Goal: Transaction & Acquisition: Purchase product/service

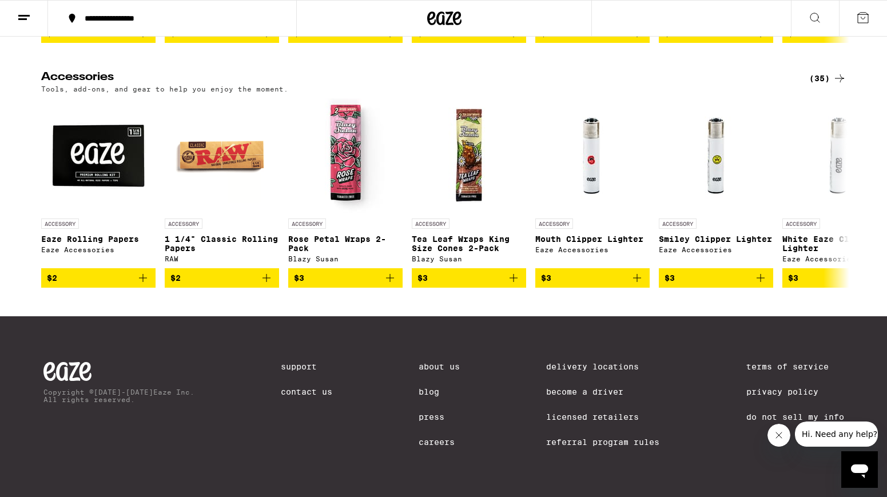
scroll to position [5432, 0]
click at [840, 82] on icon at bounding box center [839, 78] width 9 height 8
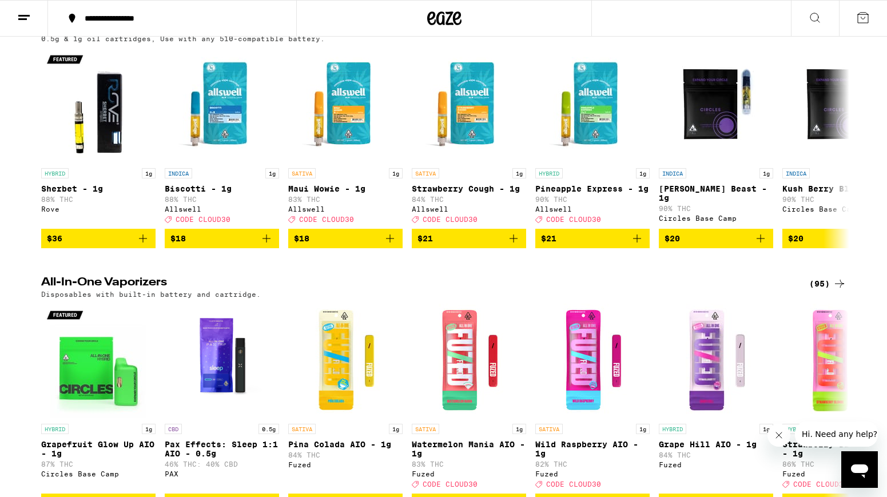
scroll to position [1949, 0]
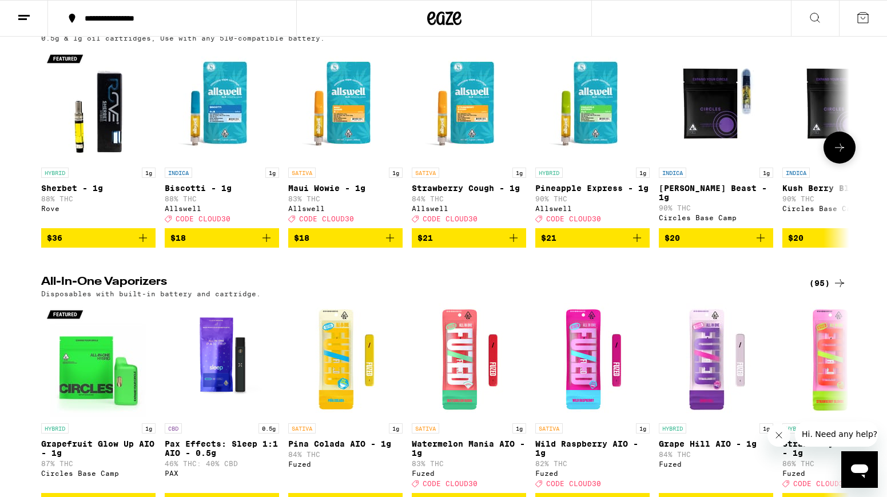
click at [263, 245] on icon "Add to bag" at bounding box center [267, 238] width 14 height 14
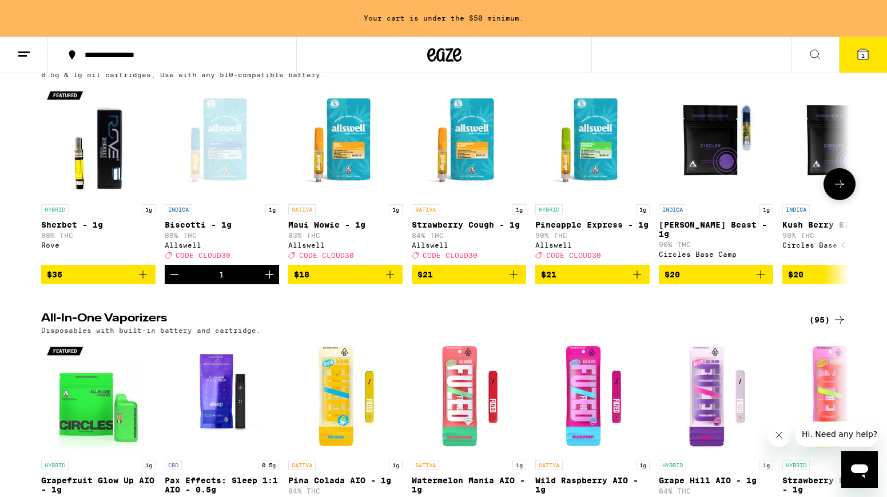
scroll to position [1985, 0]
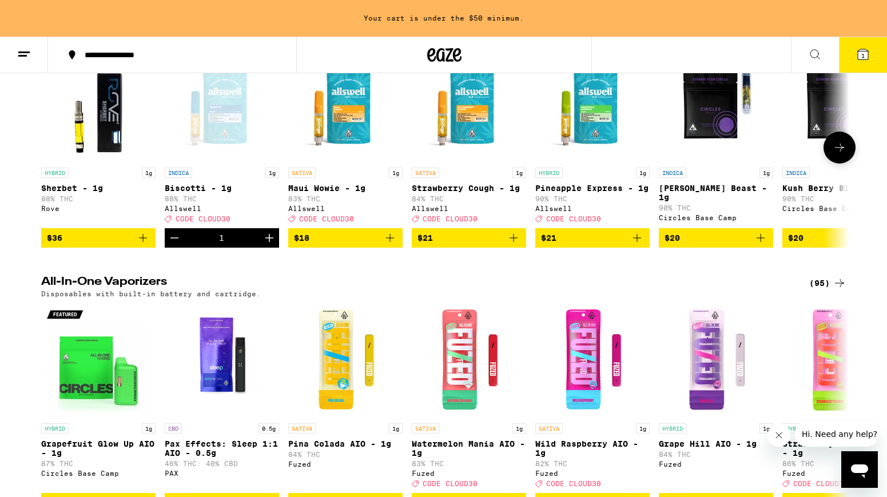
click at [390, 245] on icon "Add to bag" at bounding box center [390, 238] width 14 height 14
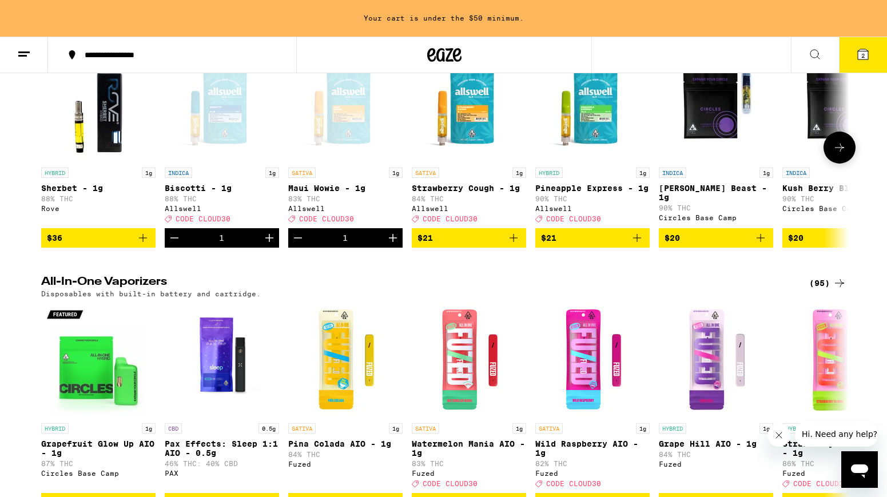
click at [390, 245] on icon "Increment" at bounding box center [393, 238] width 14 height 14
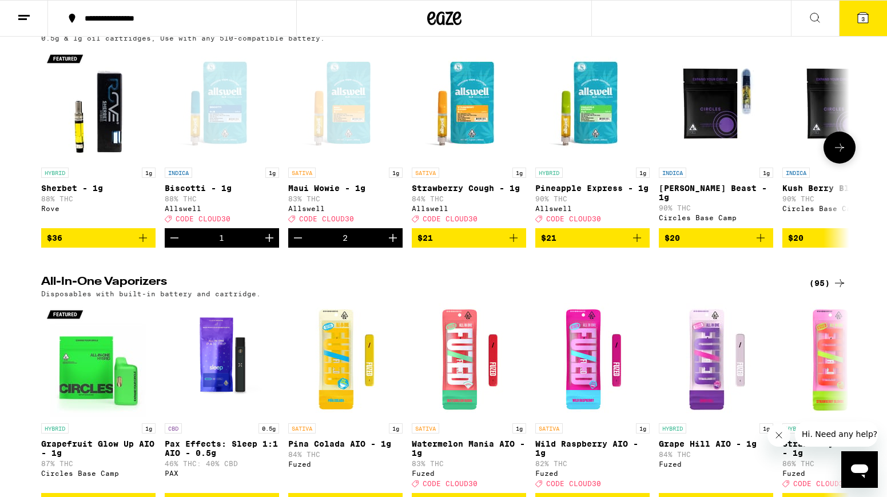
click at [394, 245] on icon "Increment" at bounding box center [393, 238] width 14 height 14
click at [837, 154] on icon at bounding box center [839, 148] width 14 height 14
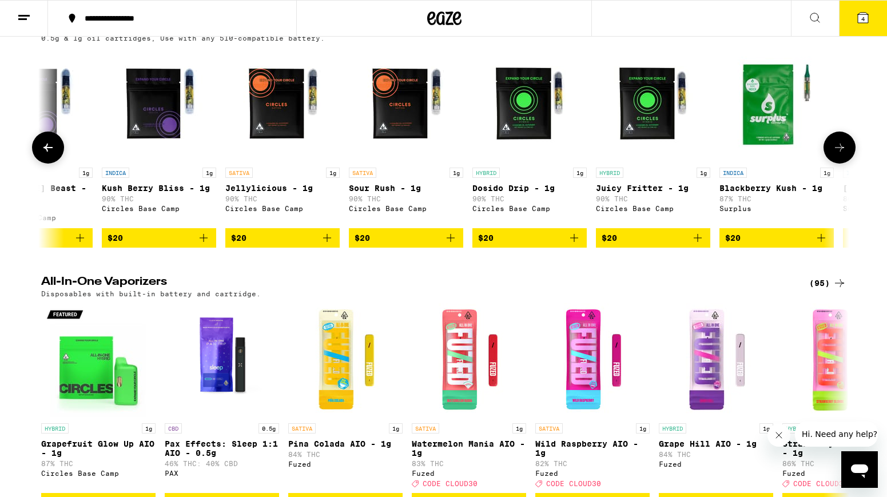
click at [837, 154] on icon at bounding box center [839, 148] width 14 height 14
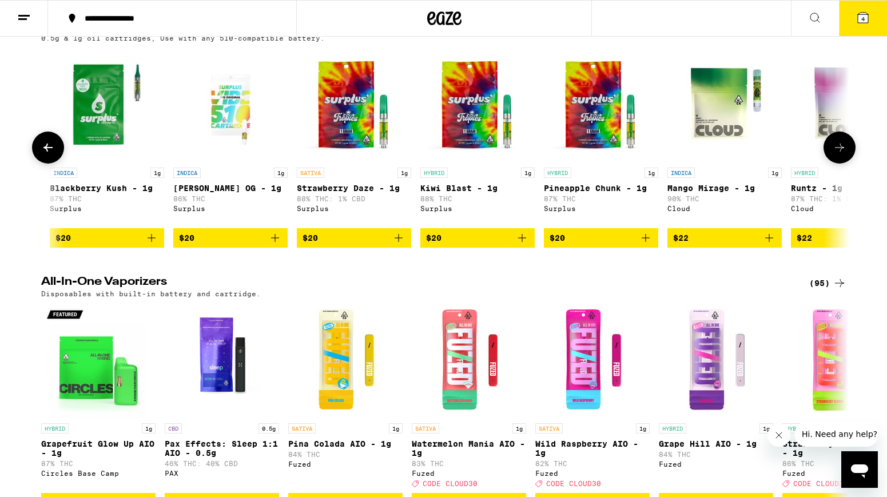
scroll to position [0, 1361]
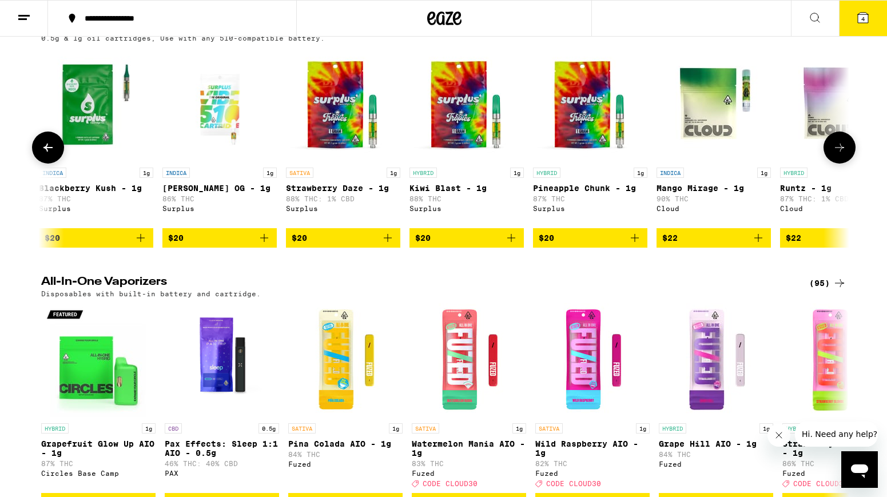
click at [47, 154] on icon at bounding box center [48, 148] width 14 height 14
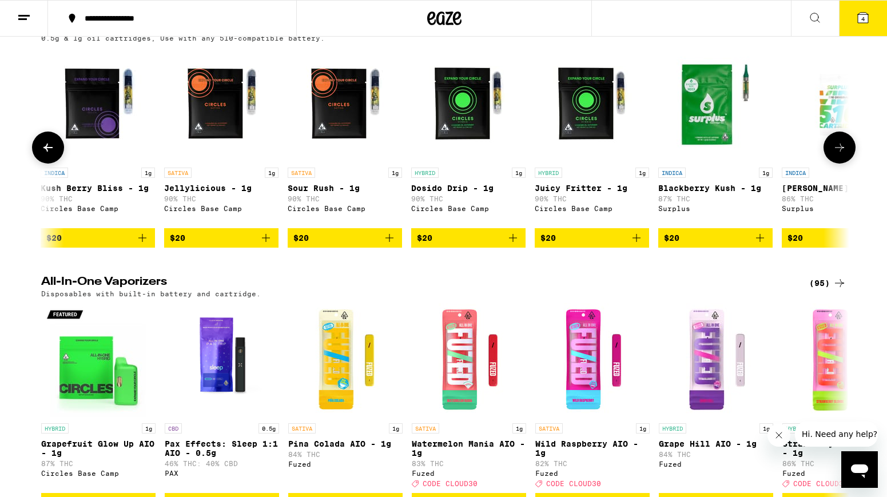
click at [47, 154] on icon at bounding box center [48, 148] width 14 height 14
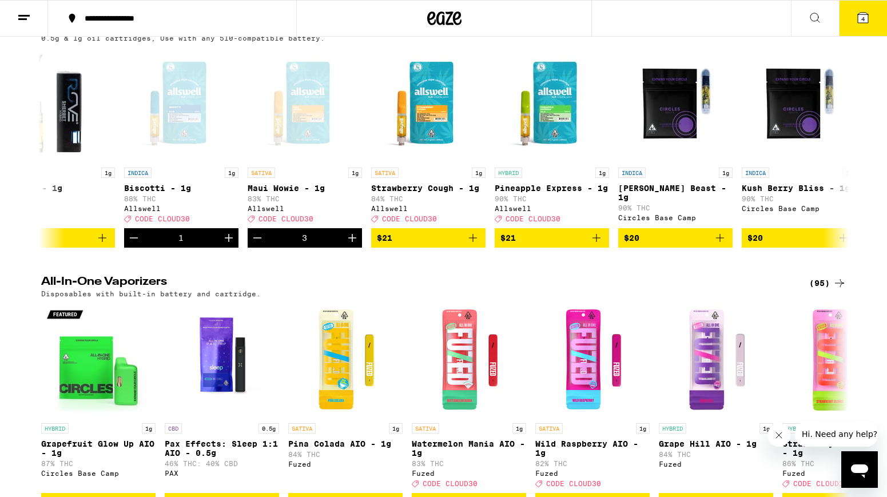
scroll to position [0, 36]
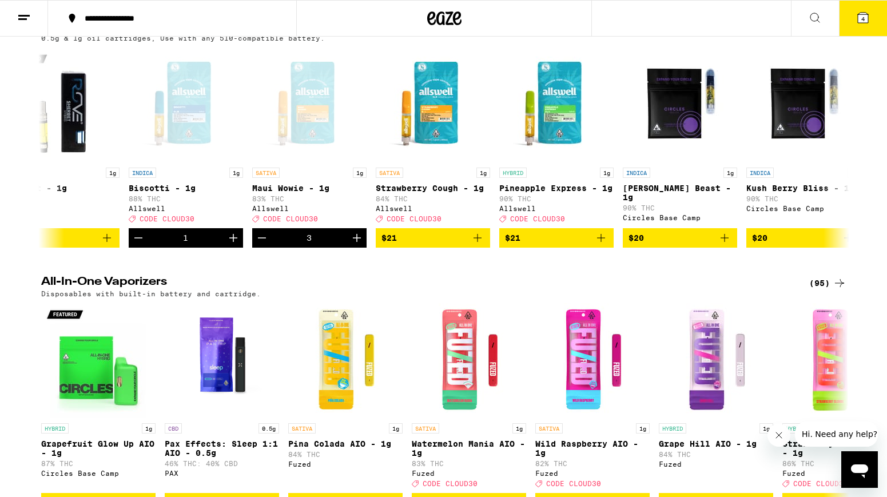
click at [863, 17] on span "4" at bounding box center [862, 18] width 3 height 7
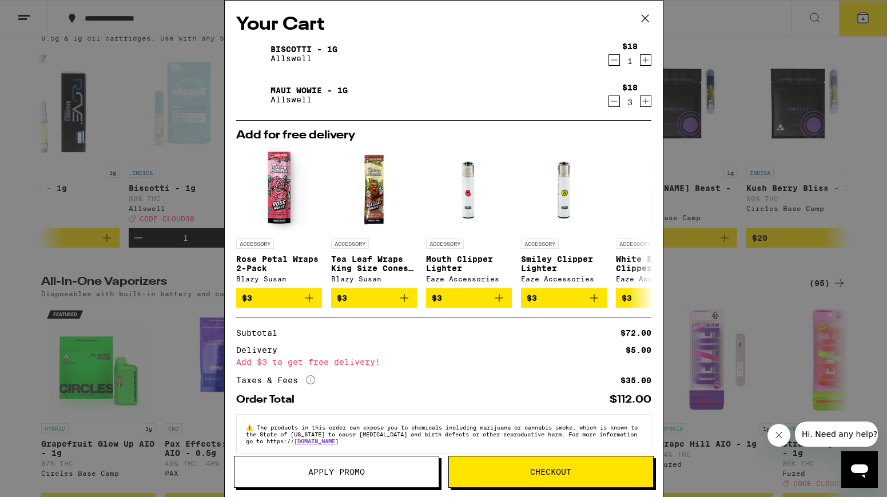
click at [644, 59] on icon "Increment" at bounding box center [645, 60] width 10 height 14
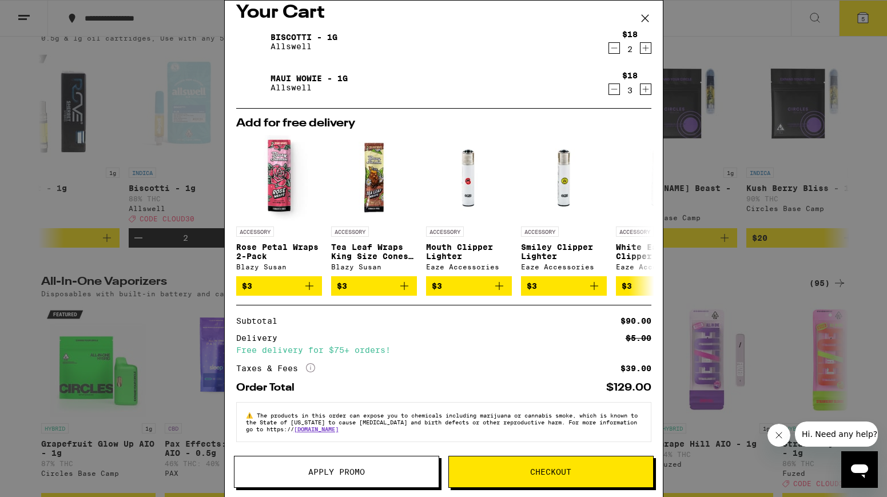
click at [545, 468] on span "Checkout" at bounding box center [550, 472] width 41 height 8
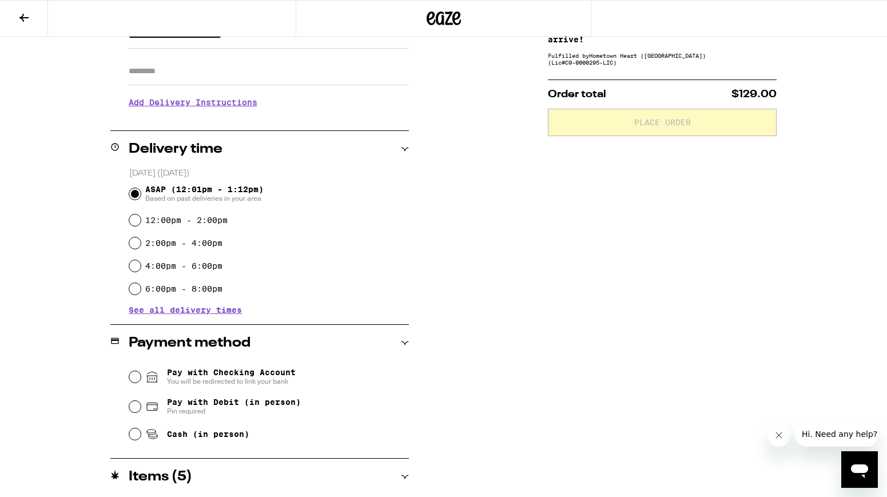
scroll to position [268, 0]
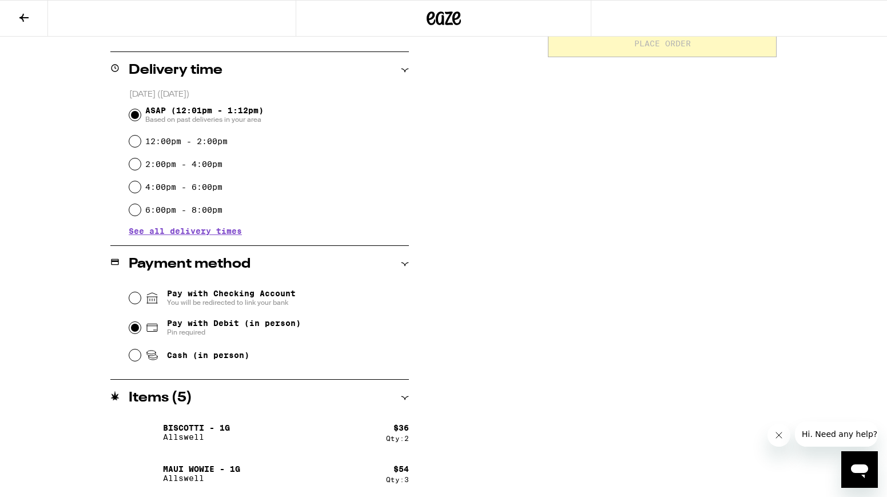
click at [133, 333] on input "Pay with Debit (in person) Pin required" at bounding box center [134, 327] width 11 height 11
radio input "true"
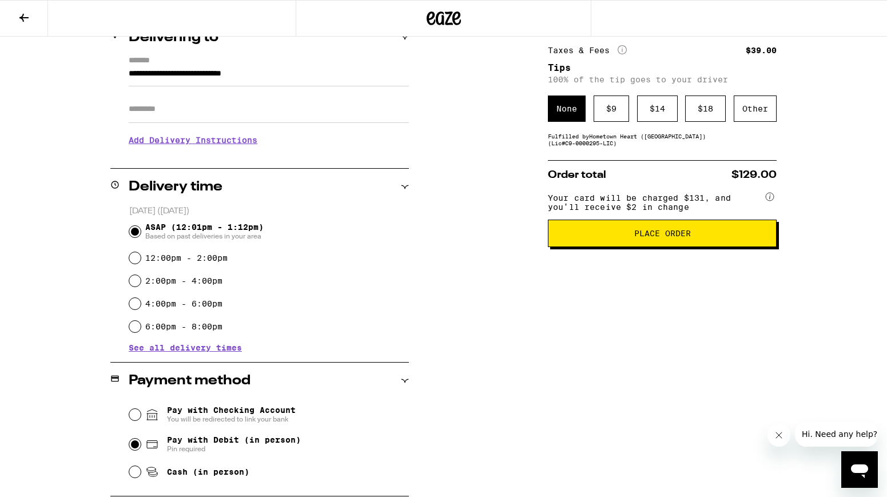
scroll to position [0, 0]
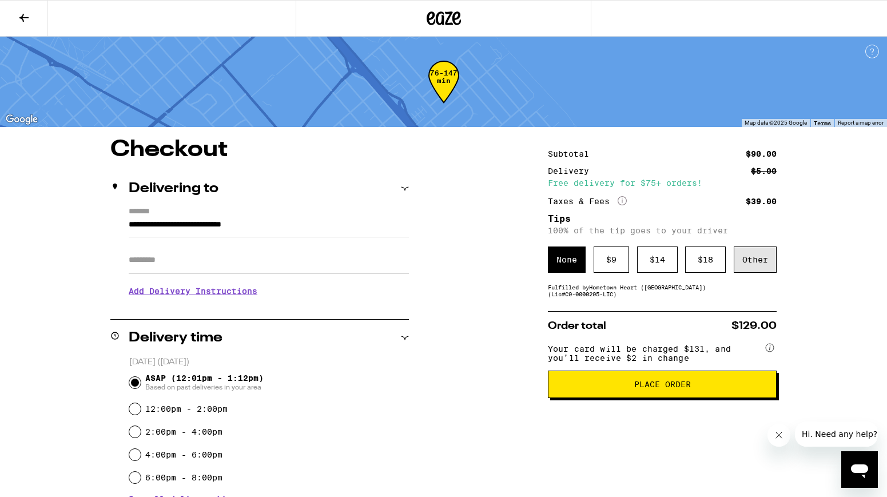
click at [750, 263] on div "Other" at bounding box center [755, 259] width 43 height 26
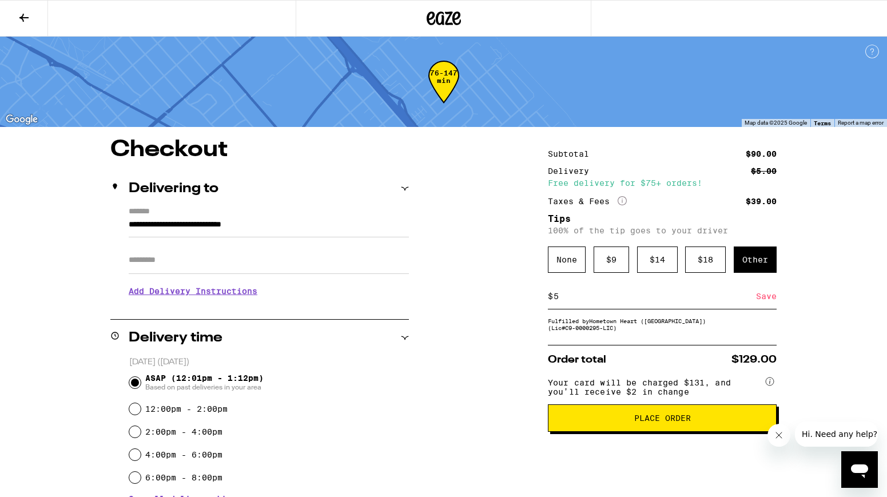
type input "5"
click at [779, 301] on div "**********" at bounding box center [443, 452] width 823 height 628
click at [772, 301] on div "Save" at bounding box center [766, 296] width 21 height 25
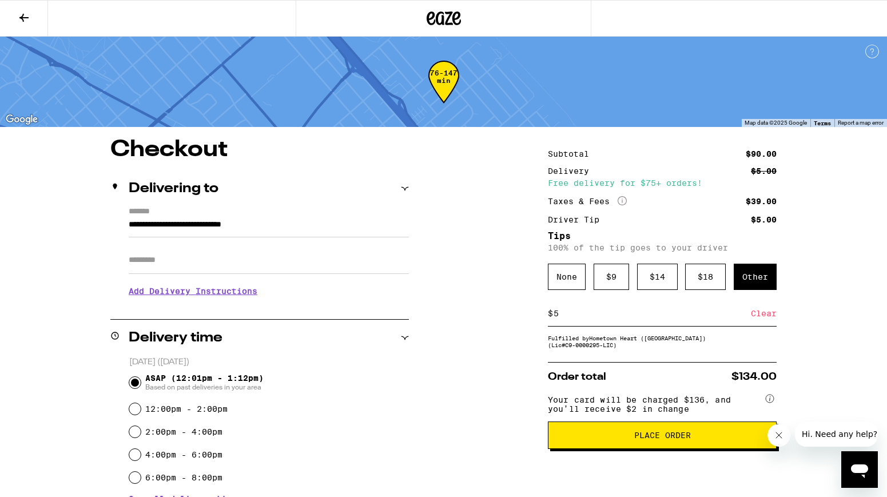
click at [682, 439] on span "Place Order" at bounding box center [662, 435] width 57 height 8
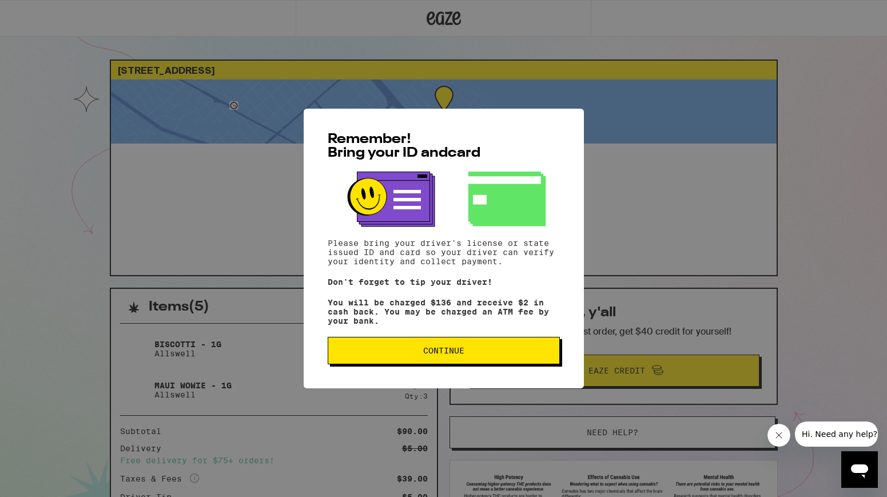
click at [412, 349] on button "Continue" at bounding box center [444, 350] width 232 height 27
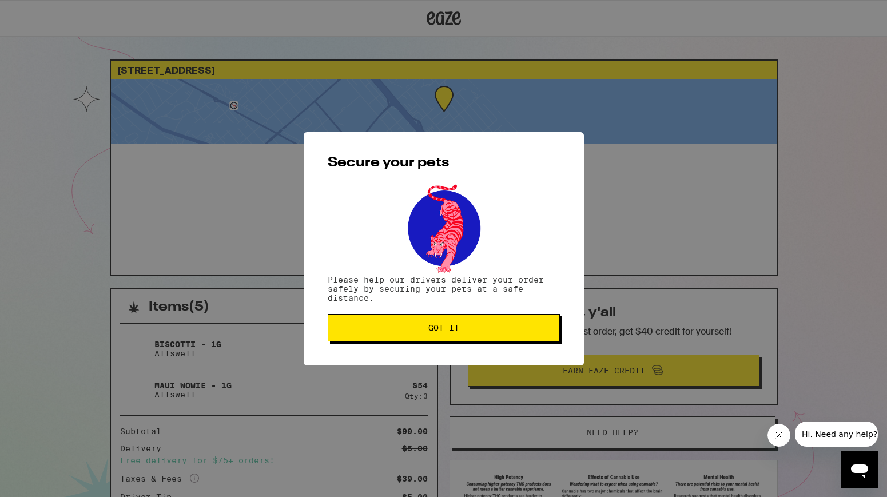
click at [433, 332] on span "Got it" at bounding box center [443, 328] width 31 height 8
